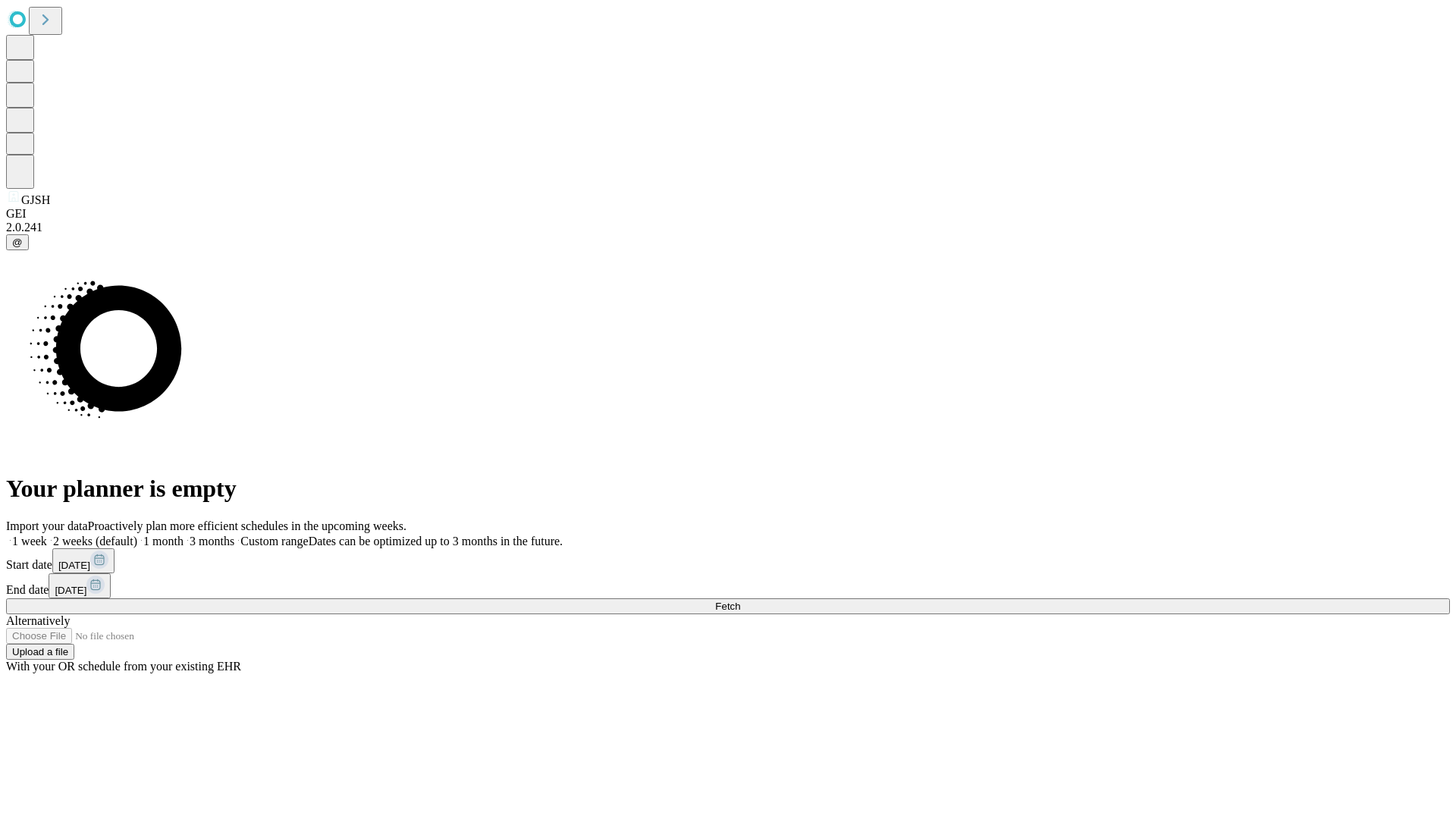
click at [740, 601] on span "Fetch" at bounding box center [727, 606] width 25 height 11
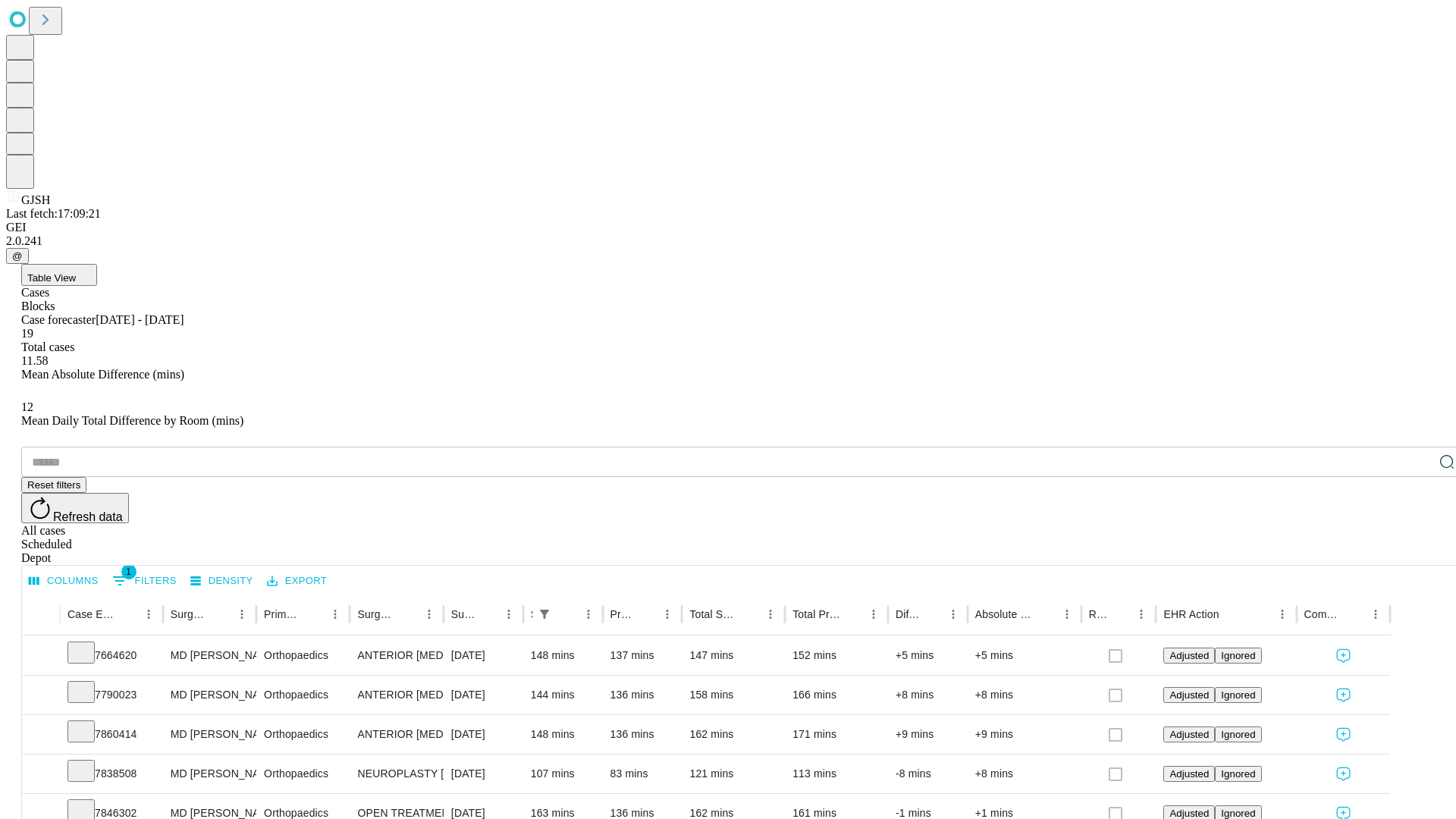
click at [1417, 552] on div "Depot" at bounding box center [742, 558] width 1444 height 14
